Goal: Task Accomplishment & Management: Manage account settings

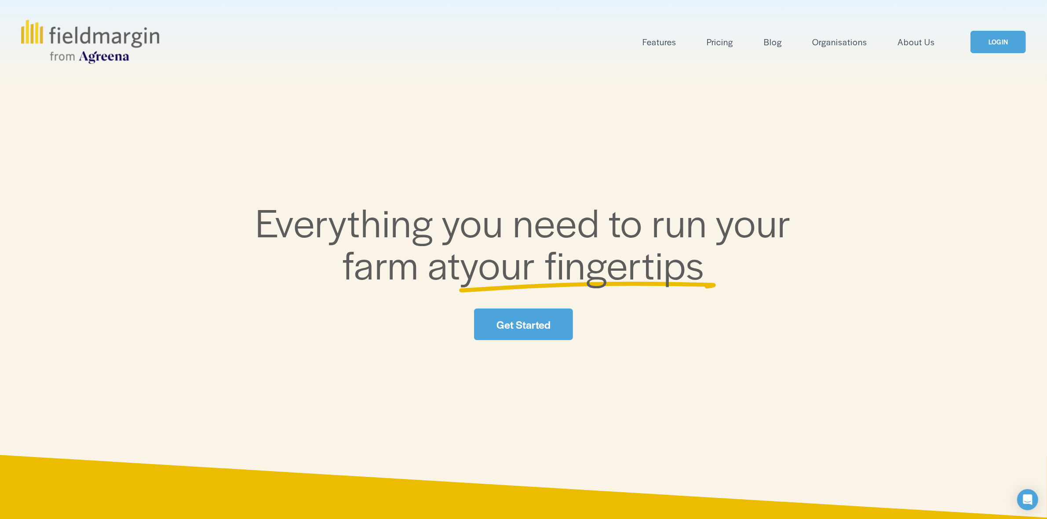
click at [973, 35] on link "LOGIN" at bounding box center [997, 42] width 55 height 22
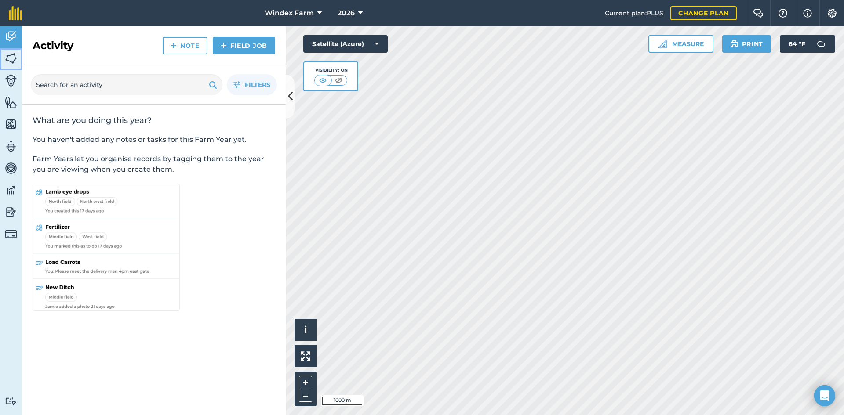
click at [10, 59] on img at bounding box center [11, 58] width 12 height 13
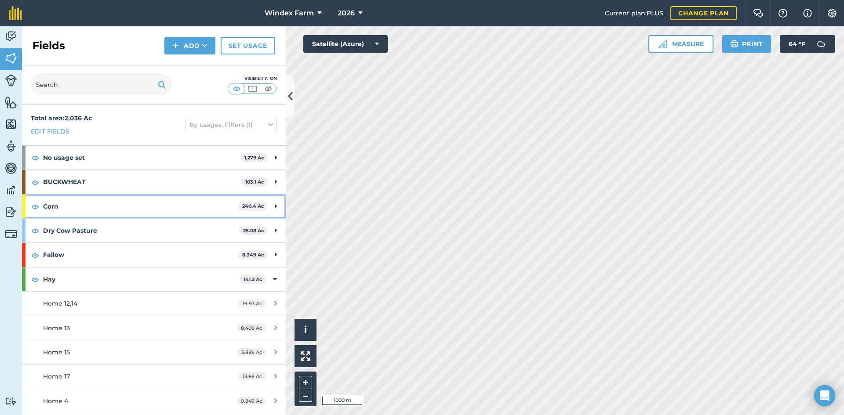
click at [265, 206] on div "Corn 240.4 Ac" at bounding box center [154, 207] width 264 height 24
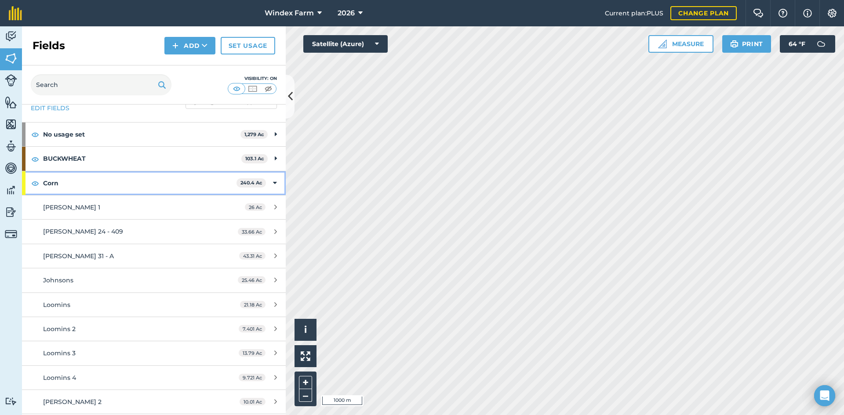
scroll to position [44, 0]
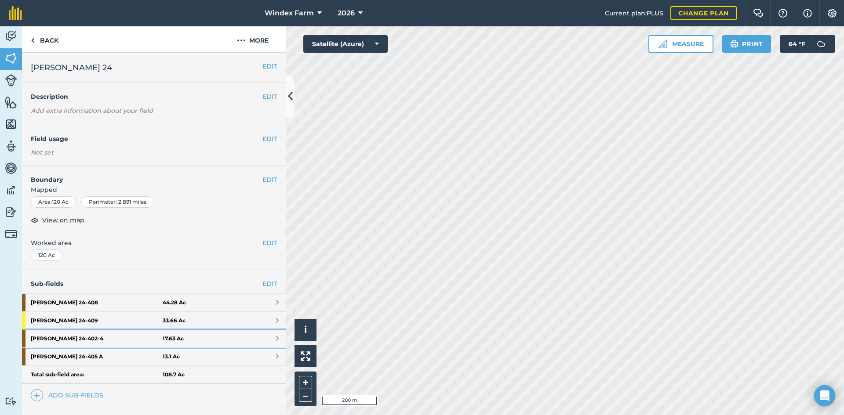
click at [242, 342] on link "John Salamone 24 - 402-4 17.63 Ac" at bounding box center [154, 339] width 264 height 18
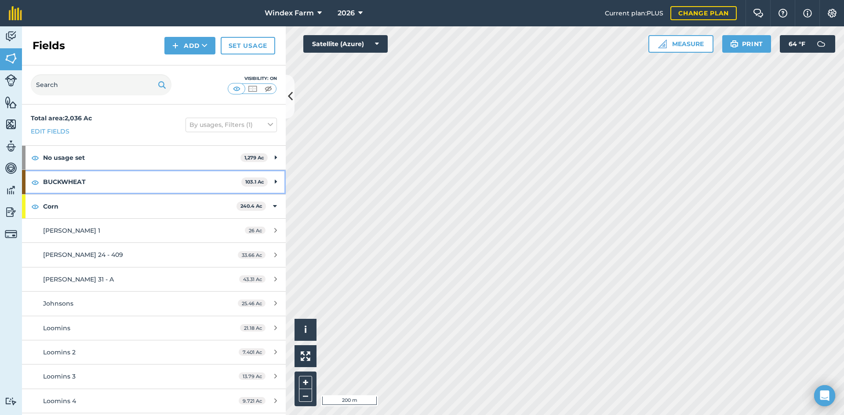
click at [271, 179] on div "BUCKWHEAT 103.1 Ac" at bounding box center [154, 182] width 264 height 24
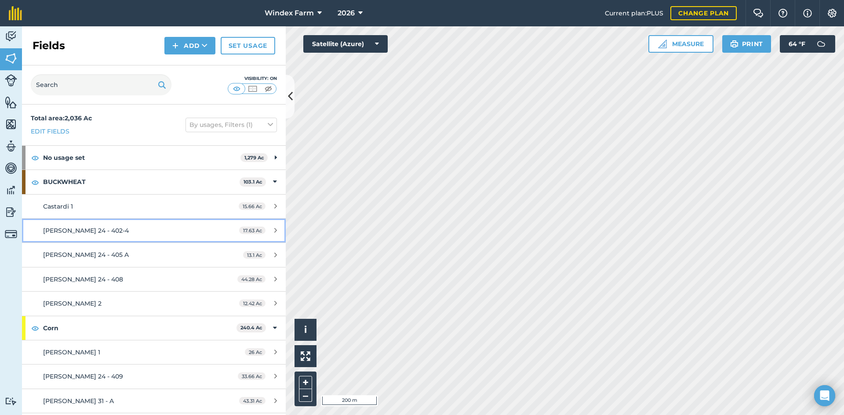
click at [213, 230] on link "John Salamone 24 - 402-4 17.63 Ac" at bounding box center [154, 231] width 264 height 24
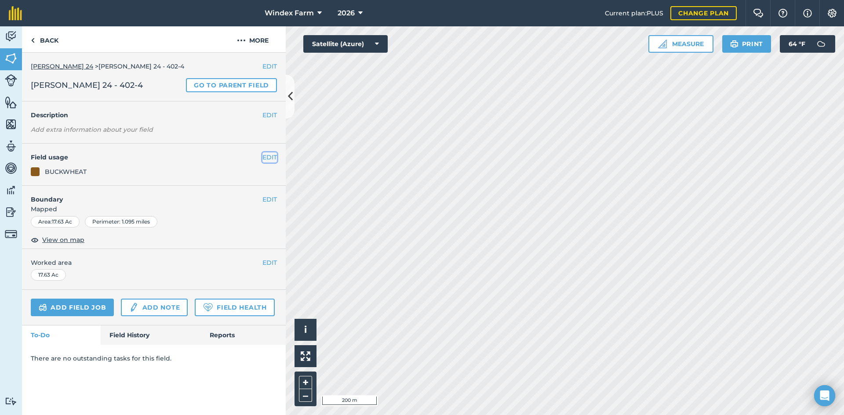
click at [266, 154] on button "EDIT" at bounding box center [269, 158] width 15 height 10
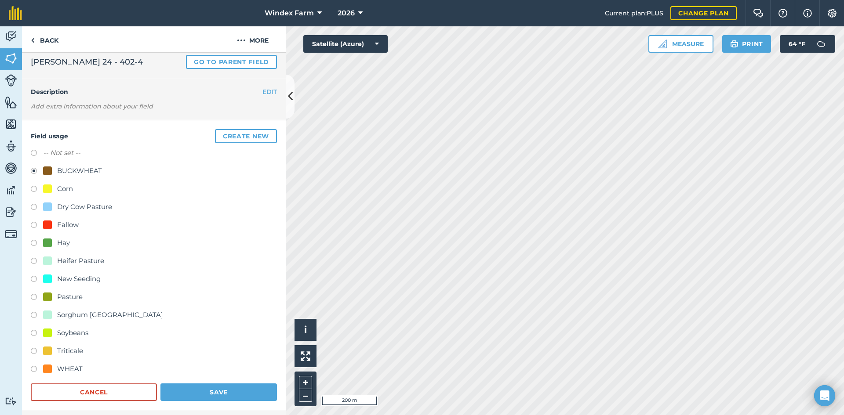
scroll to position [88, 0]
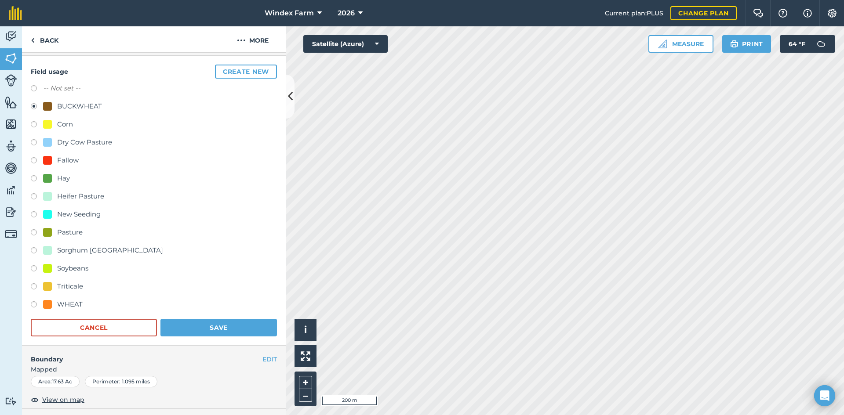
click at [87, 251] on div "Sorghum Sudan" at bounding box center [110, 250] width 106 height 11
radio input "true"
radio input "false"
click at [218, 328] on button "Save" at bounding box center [218, 328] width 117 height 18
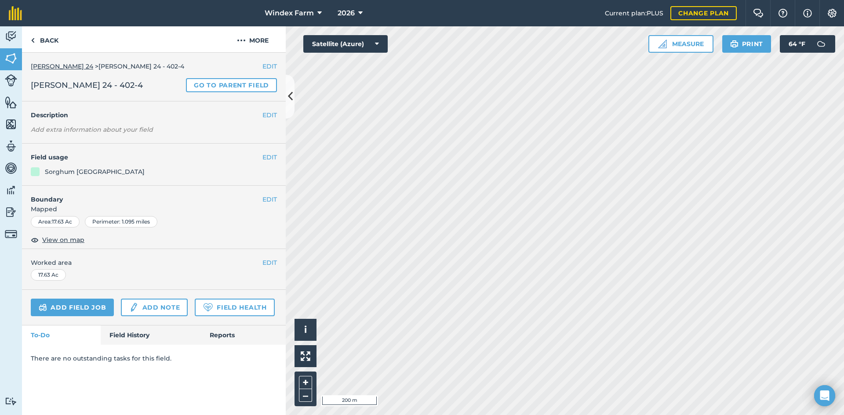
scroll to position [0, 0]
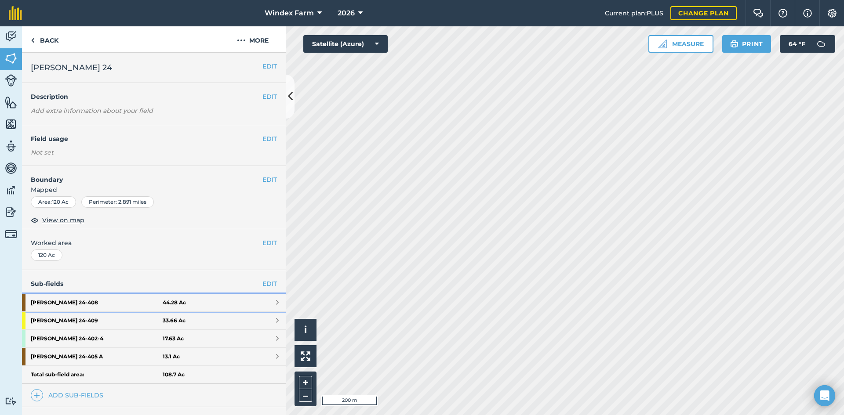
click at [215, 300] on link "John Salamone 24 - 408 44.28 Ac" at bounding box center [154, 303] width 264 height 18
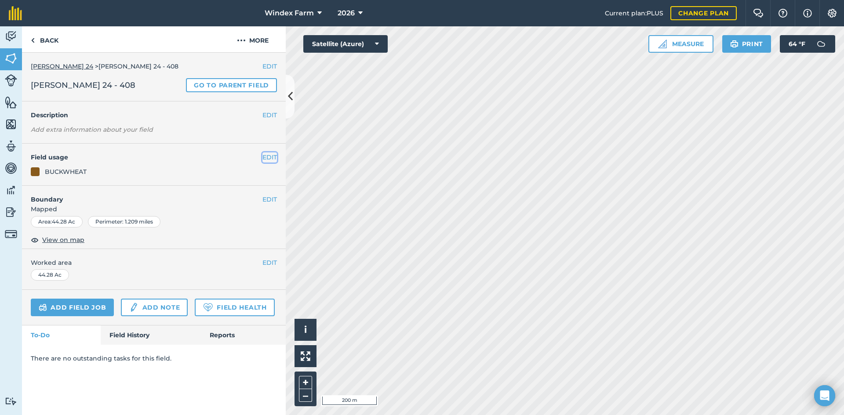
click at [276, 156] on button "EDIT" at bounding box center [269, 158] width 15 height 10
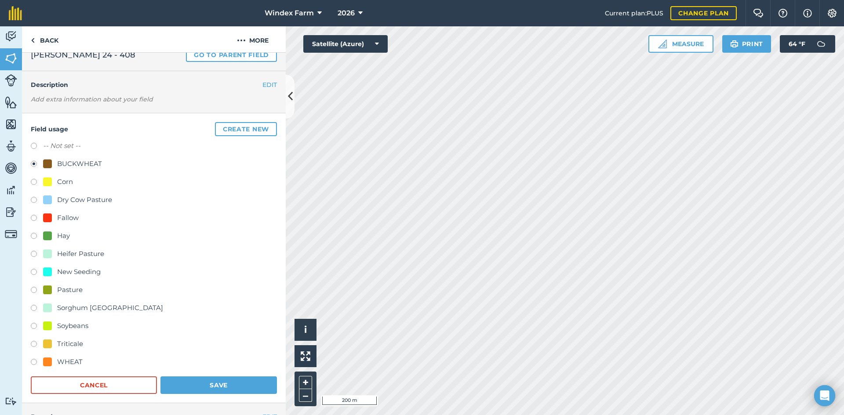
scroll to position [44, 0]
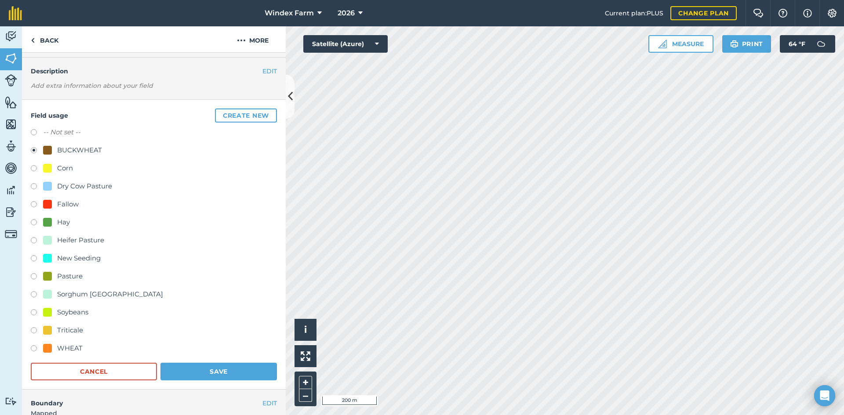
click at [99, 294] on div "Sorghum Sudan" at bounding box center [110, 294] width 106 height 11
radio input "true"
radio input "false"
click at [209, 372] on button "Save" at bounding box center [218, 372] width 117 height 18
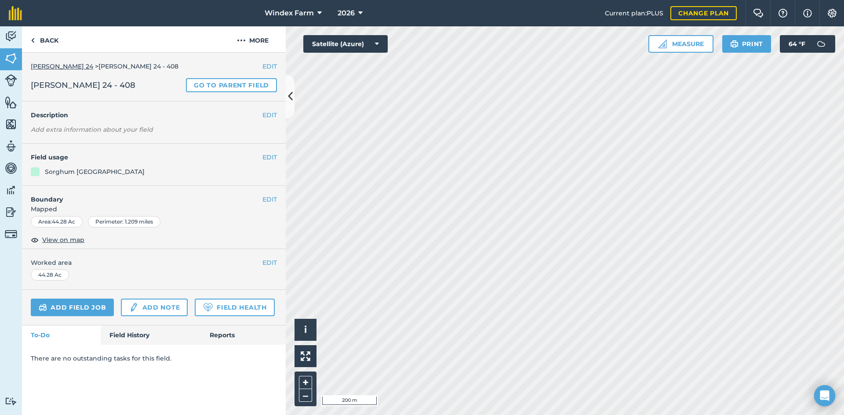
scroll to position [0, 0]
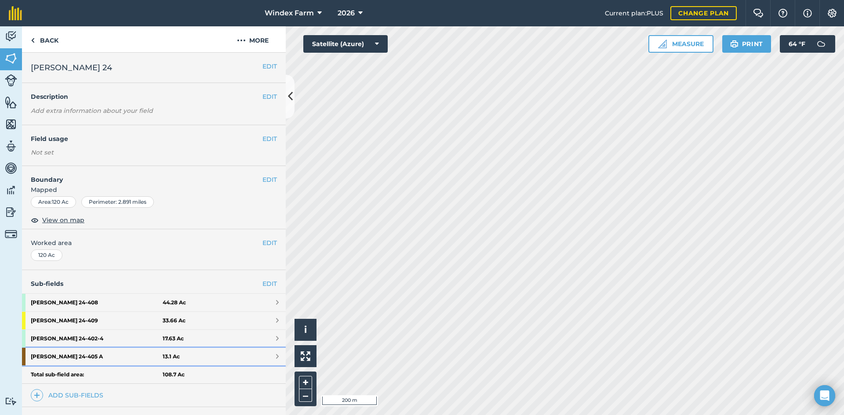
click at [192, 360] on link "John Salamone 24 - 405 A 13.1 Ac" at bounding box center [154, 357] width 264 height 18
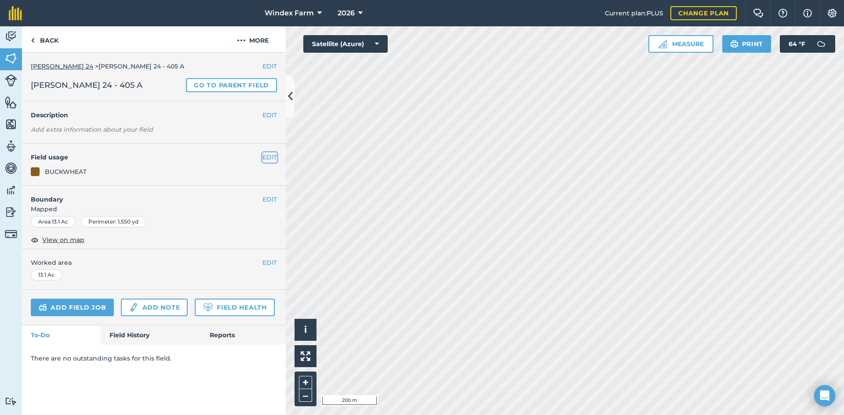
click at [264, 158] on button "EDIT" at bounding box center [269, 158] width 15 height 10
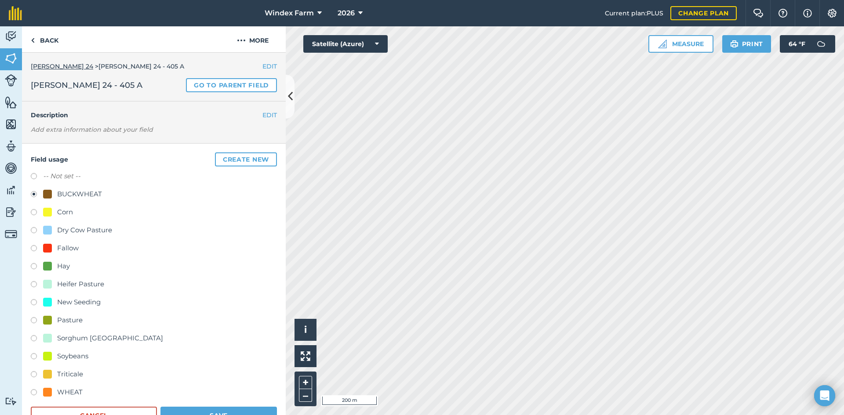
click at [87, 340] on div "Sorghum Sudan" at bounding box center [110, 338] width 106 height 11
radio input "true"
radio input "false"
click at [197, 411] on button "Save" at bounding box center [218, 416] width 117 height 18
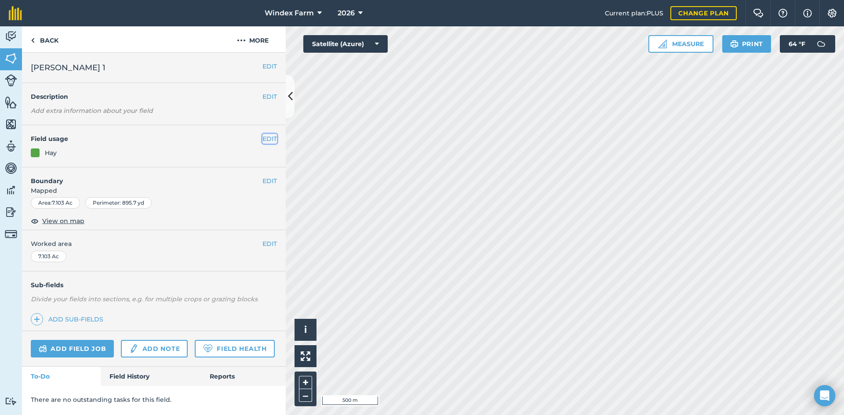
click at [267, 138] on button "EDIT" at bounding box center [269, 139] width 15 height 10
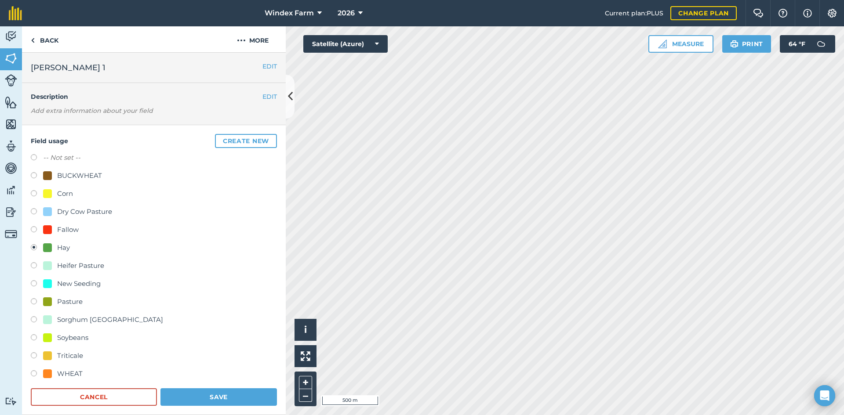
click at [81, 175] on div "BUCKWHEAT" at bounding box center [79, 176] width 45 height 11
radio input "true"
radio input "false"
click at [224, 396] on button "Save" at bounding box center [218, 398] width 117 height 18
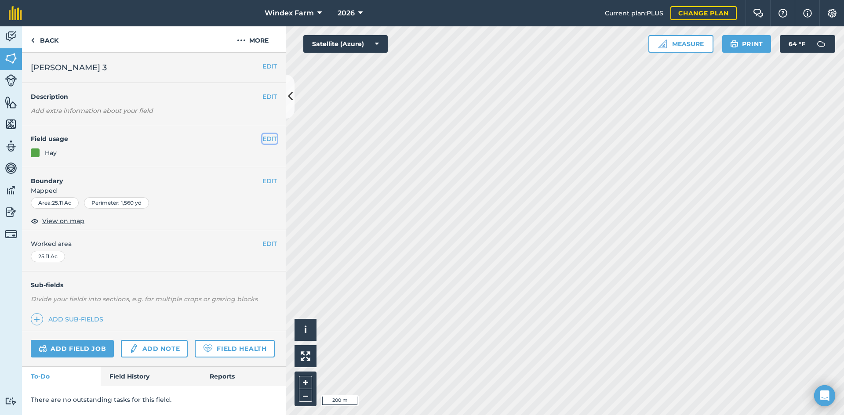
click at [276, 139] on button "EDIT" at bounding box center [269, 139] width 15 height 10
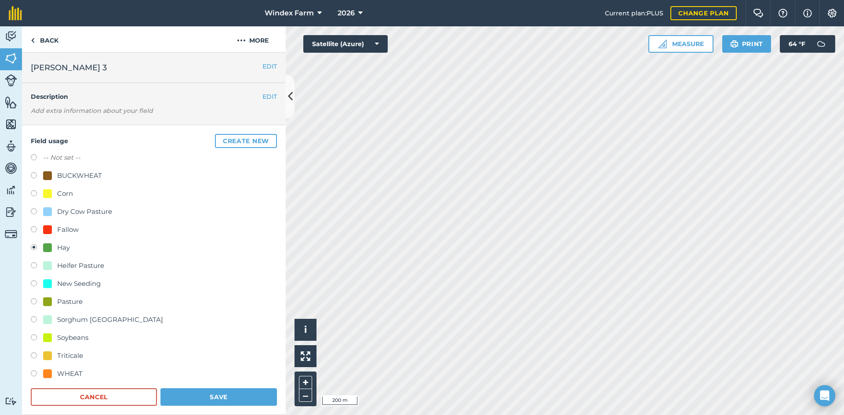
click at [68, 192] on div "Corn" at bounding box center [65, 194] width 16 height 11
radio input "true"
radio input "false"
click at [230, 396] on button "Save" at bounding box center [218, 398] width 117 height 18
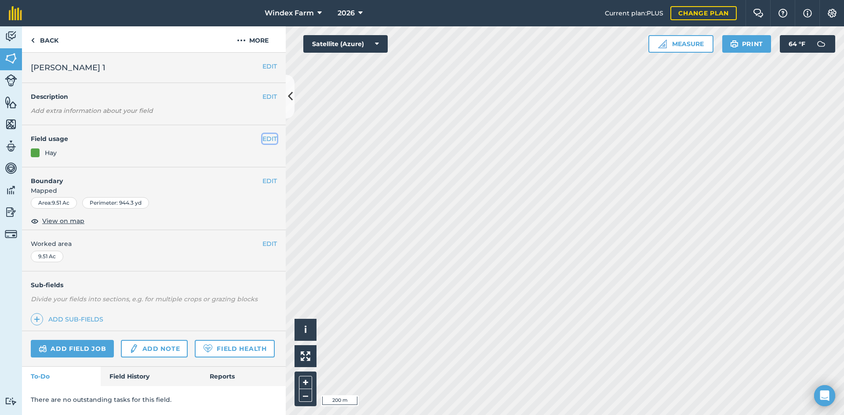
click at [273, 138] on button "EDIT" at bounding box center [269, 139] width 15 height 10
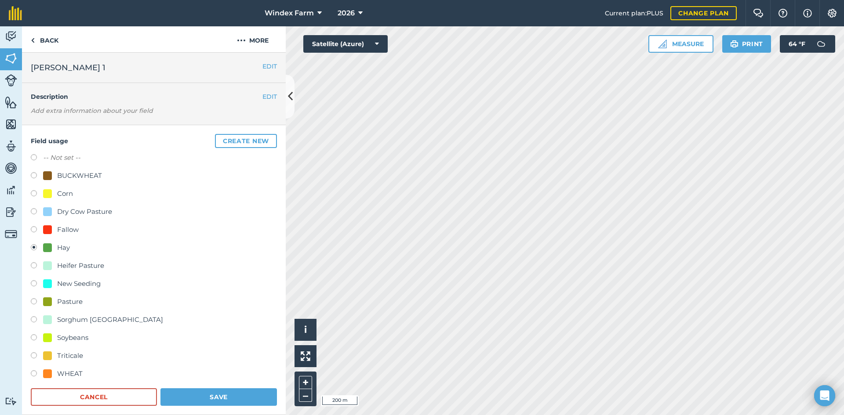
click at [65, 193] on div "Corn" at bounding box center [65, 194] width 16 height 11
radio input "true"
radio input "false"
click at [214, 396] on button "Save" at bounding box center [218, 398] width 117 height 18
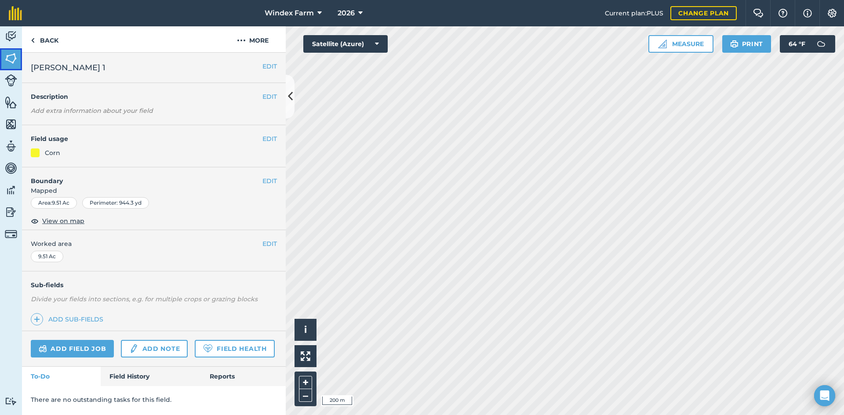
click at [17, 60] on link "Fields" at bounding box center [11, 59] width 22 height 22
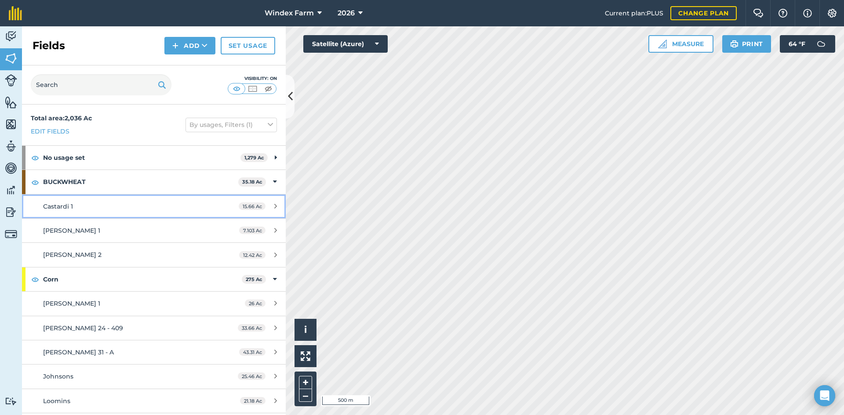
click at [177, 204] on div "Castardi 1" at bounding box center [125, 207] width 165 height 10
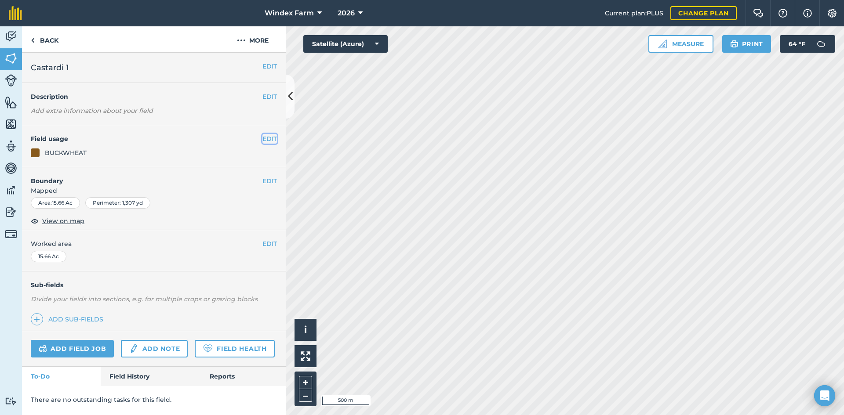
click at [262, 136] on button "EDIT" at bounding box center [269, 139] width 15 height 10
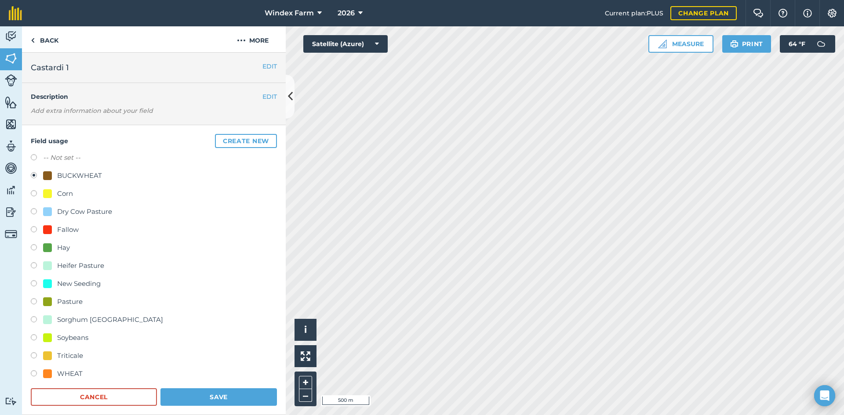
click at [89, 321] on div "Sorghum Sudan" at bounding box center [110, 320] width 106 height 11
radio input "true"
radio input "false"
click at [221, 399] on button "Save" at bounding box center [218, 398] width 117 height 18
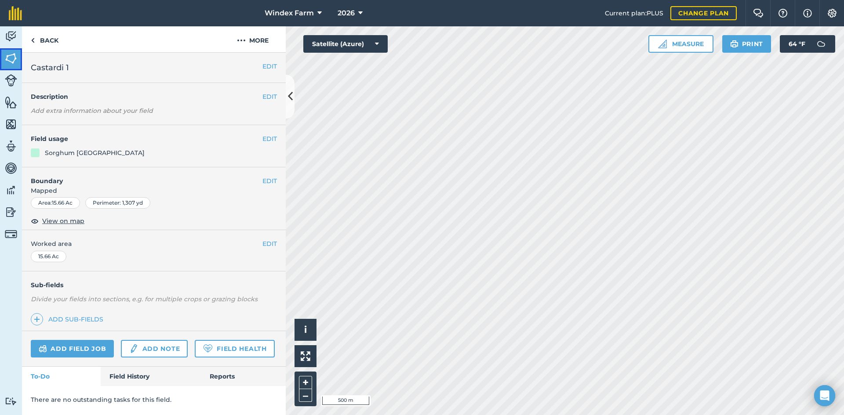
click at [17, 56] on img at bounding box center [11, 58] width 12 height 13
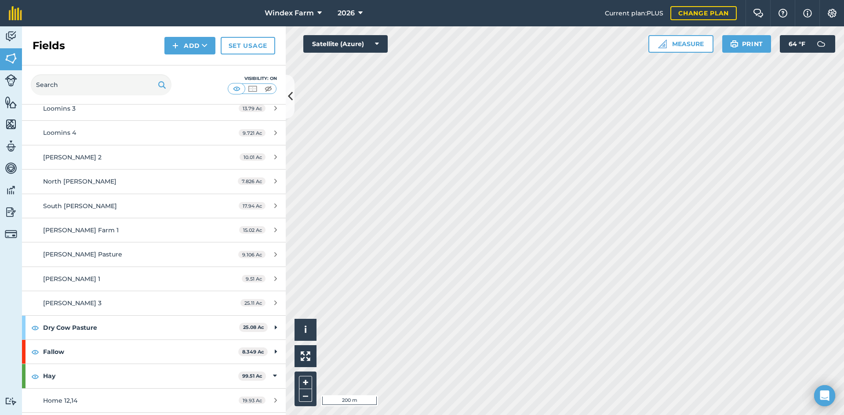
scroll to position [392, 0]
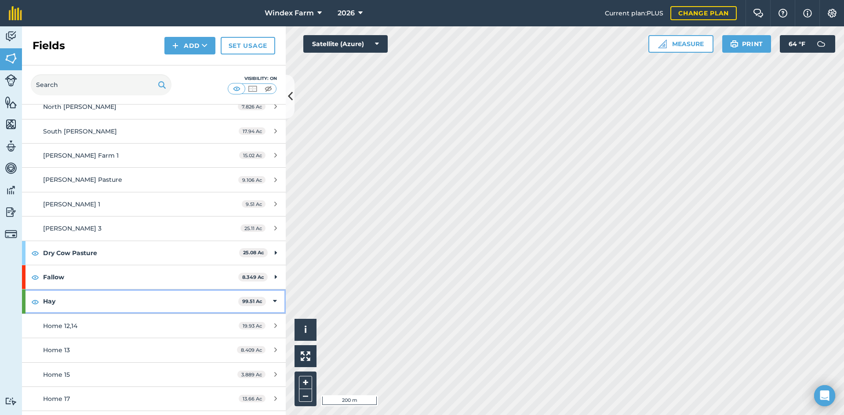
click at [190, 305] on strong "Hay" at bounding box center [140, 302] width 195 height 24
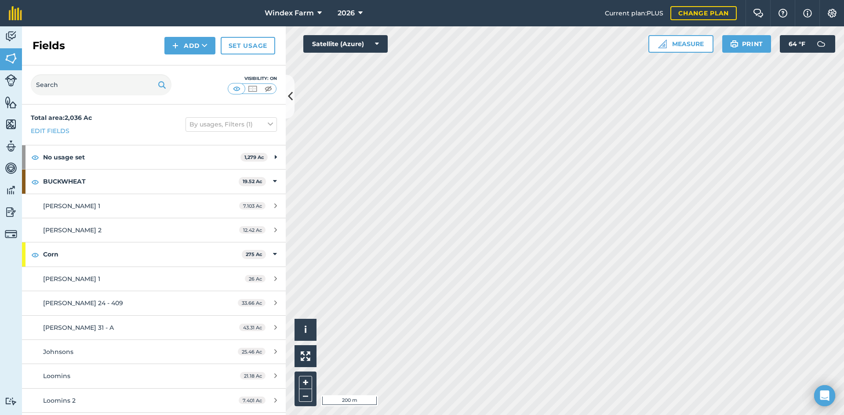
scroll to position [0, 0]
click at [197, 259] on strong "Corn" at bounding box center [142, 255] width 199 height 24
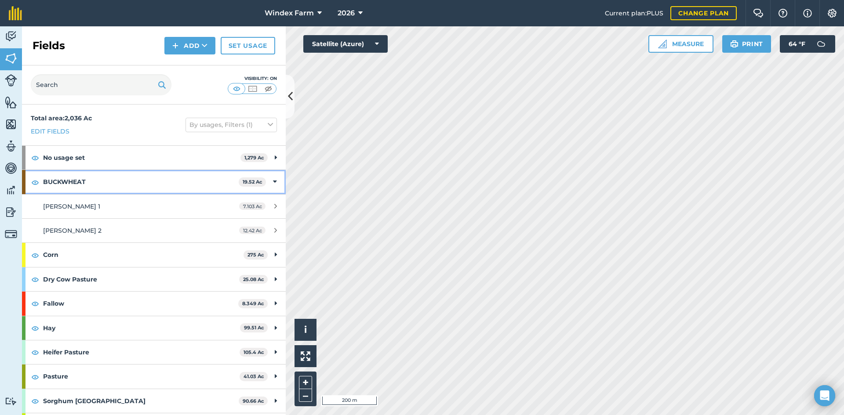
click at [213, 184] on strong "BUCKWHEAT" at bounding box center [141, 182] width 196 height 24
